Goal: Task Accomplishment & Management: Manage account settings

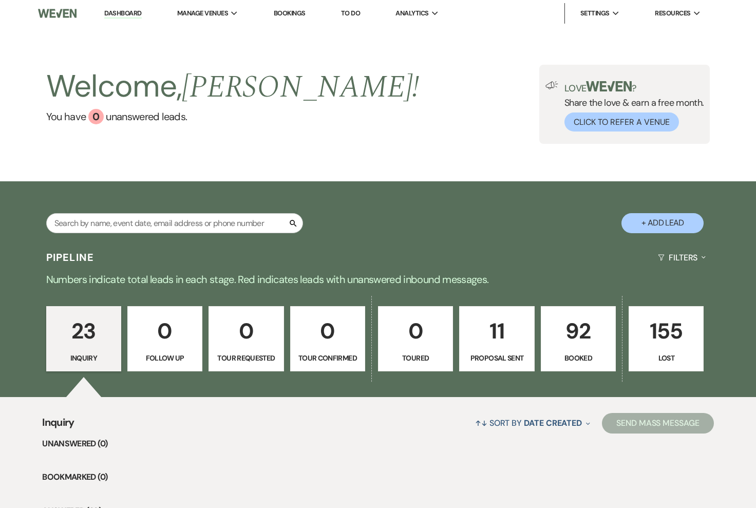
click at [576, 338] on p "92" at bounding box center [578, 331] width 62 height 34
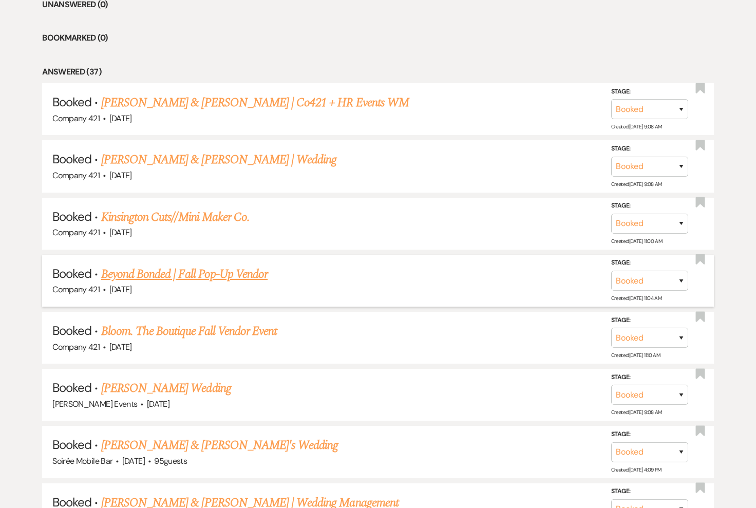
scroll to position [450, 0]
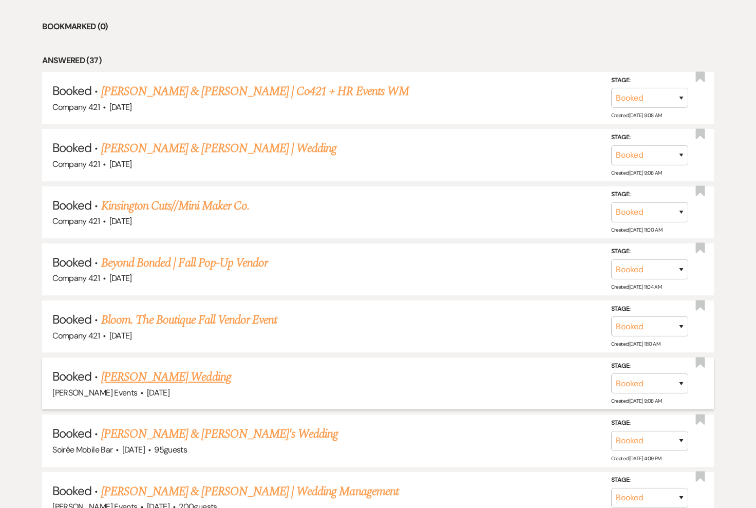
click at [177, 373] on link "[PERSON_NAME] Wedding" at bounding box center [166, 377] width 130 height 18
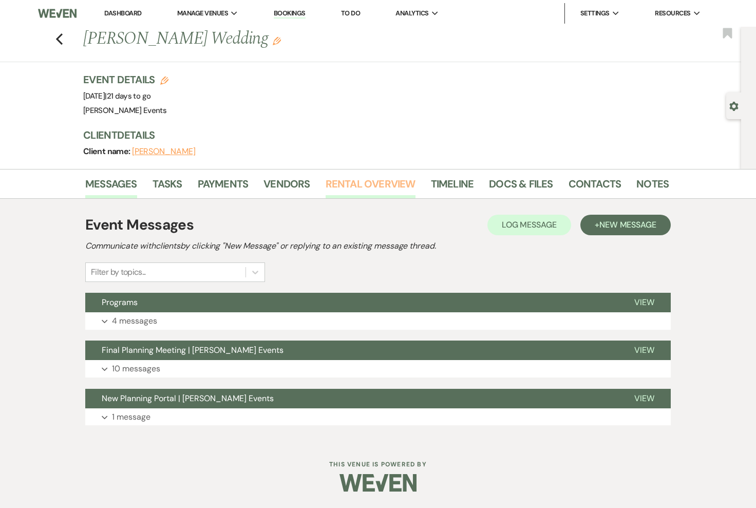
click at [355, 187] on link "Rental Overview" at bounding box center [371, 187] width 90 height 23
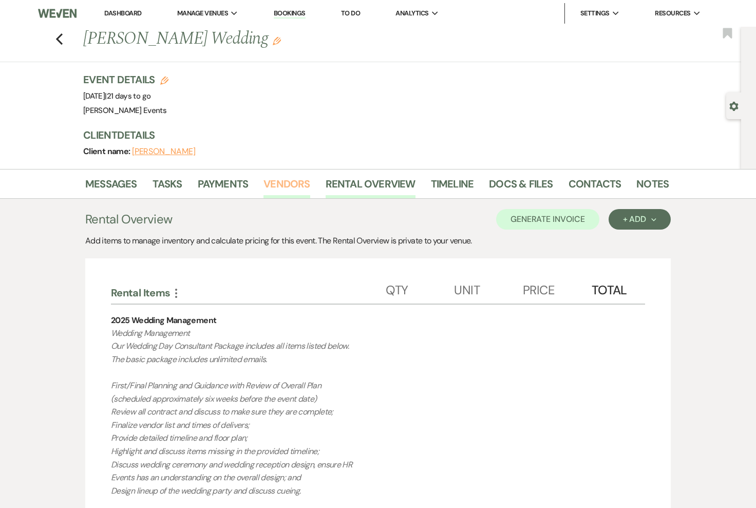
click at [289, 184] on link "Vendors" at bounding box center [286, 187] width 46 height 23
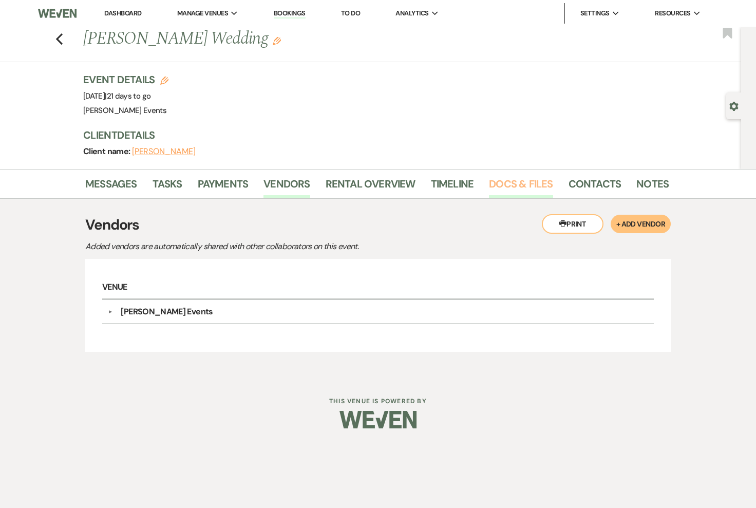
click at [515, 189] on link "Docs & Files" at bounding box center [521, 187] width 64 height 23
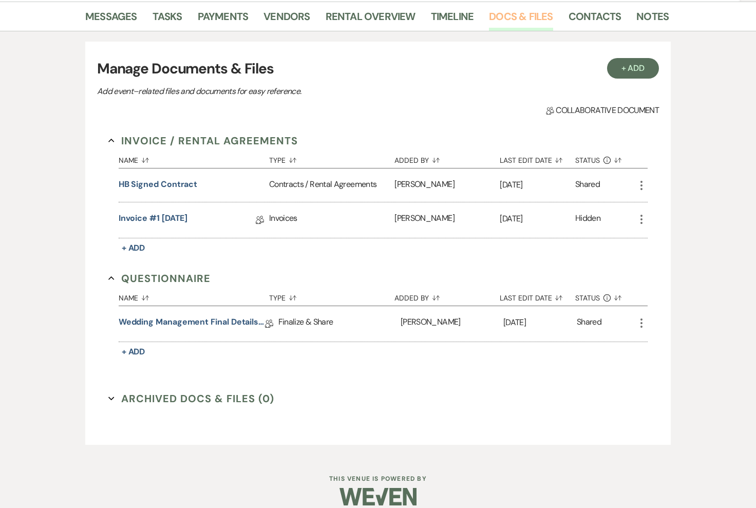
scroll to position [165, 0]
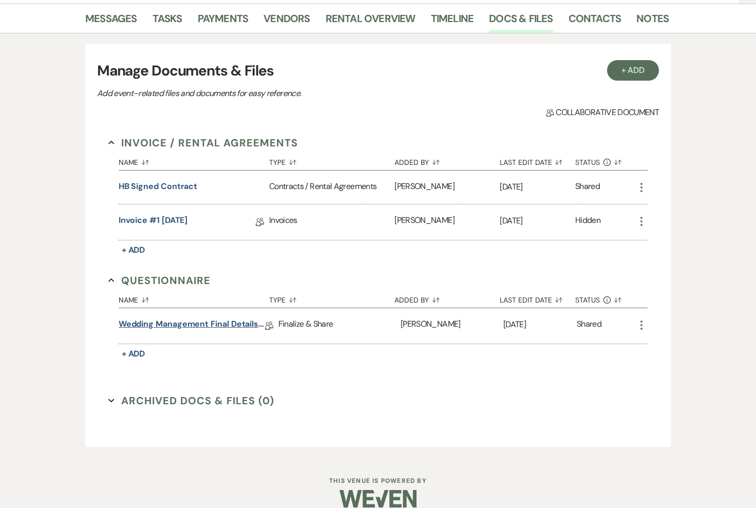
click at [224, 330] on link "Wedding Management Final Details Questionnaire" at bounding box center [192, 326] width 146 height 16
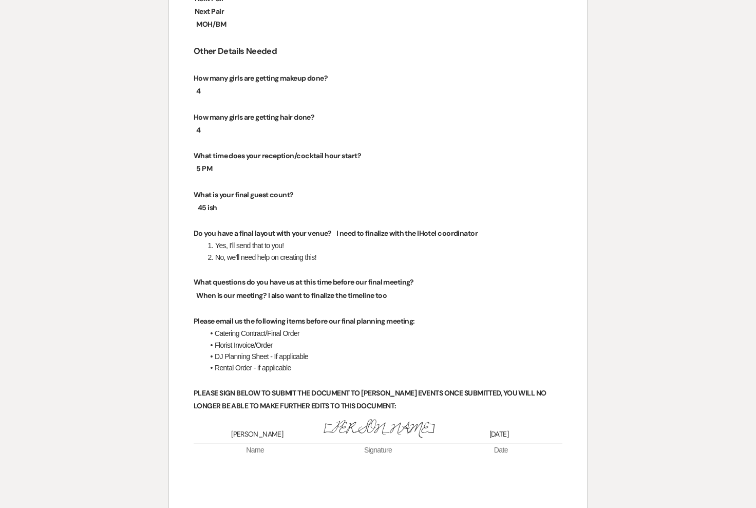
scroll to position [1658, 0]
